Goal: Navigation & Orientation: Find specific page/section

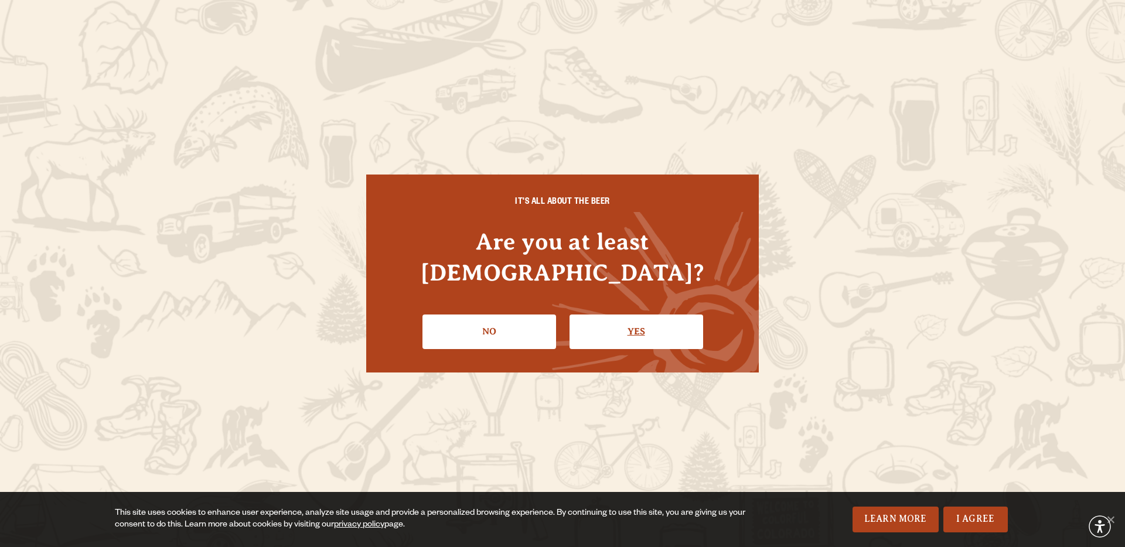
click at [640, 316] on link "Yes" at bounding box center [637, 332] width 134 height 34
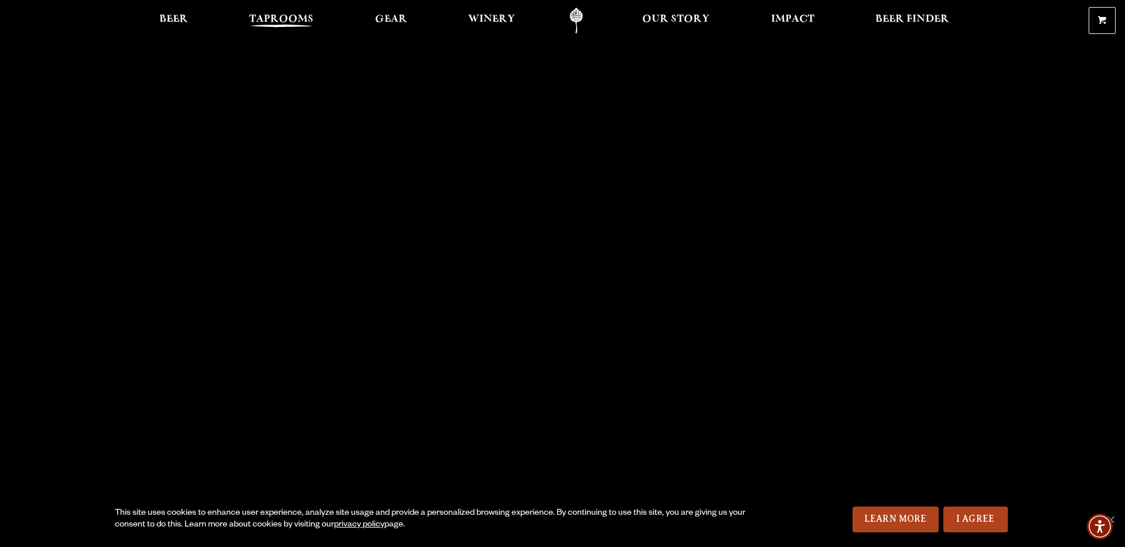
click at [280, 15] on span "Taprooms" at bounding box center [281, 19] width 64 height 9
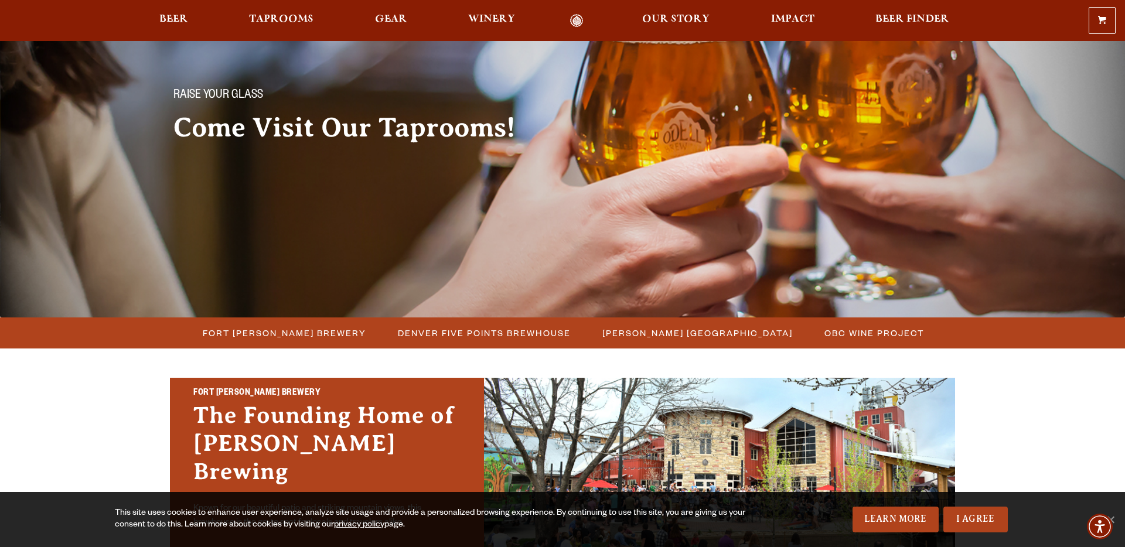
scroll to position [72, 0]
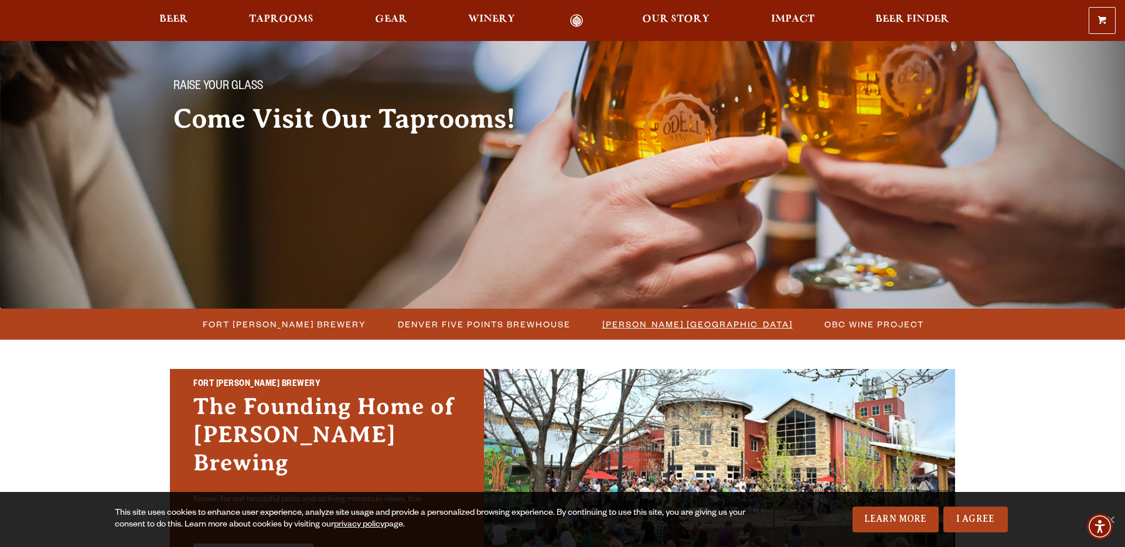
click at [698, 329] on span "[PERSON_NAME] [GEOGRAPHIC_DATA]" at bounding box center [697, 324] width 190 height 17
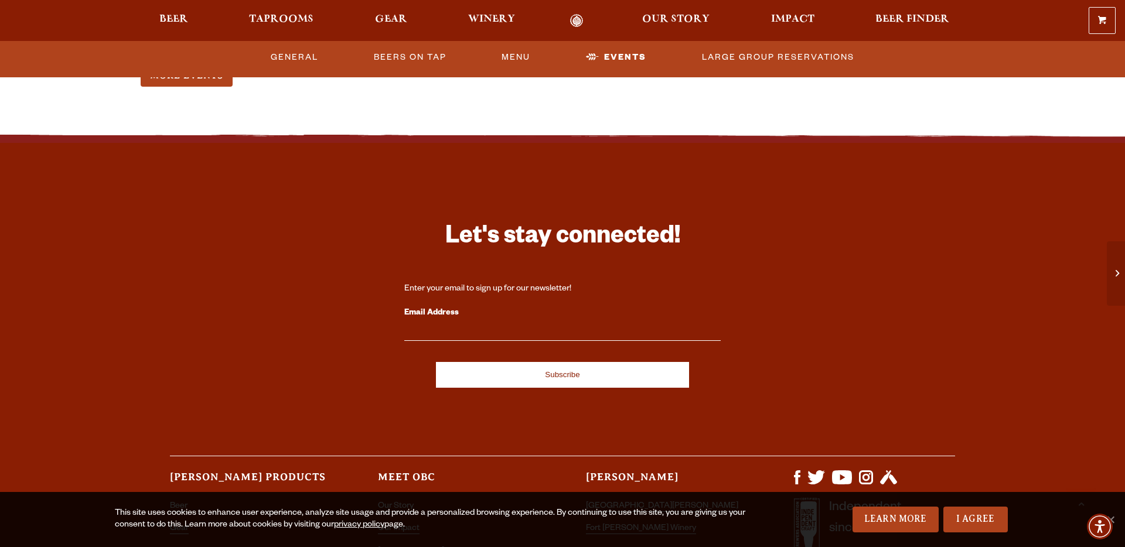
scroll to position [3566, 0]
